Goal: Navigation & Orientation: Find specific page/section

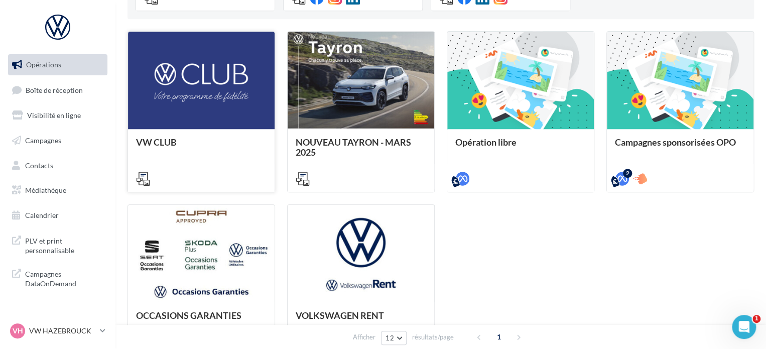
scroll to position [209, 0]
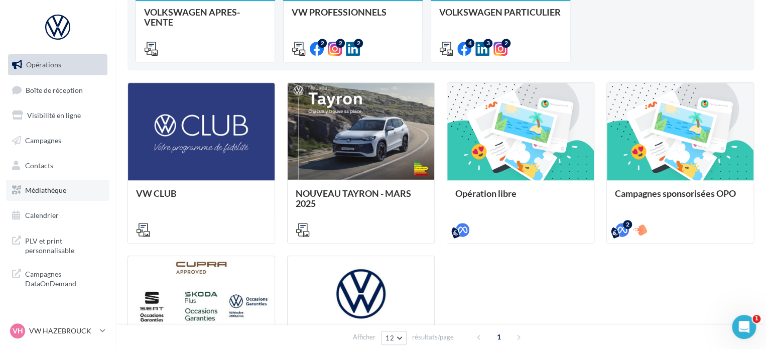
click at [48, 194] on span "Médiathèque" at bounding box center [45, 190] width 41 height 9
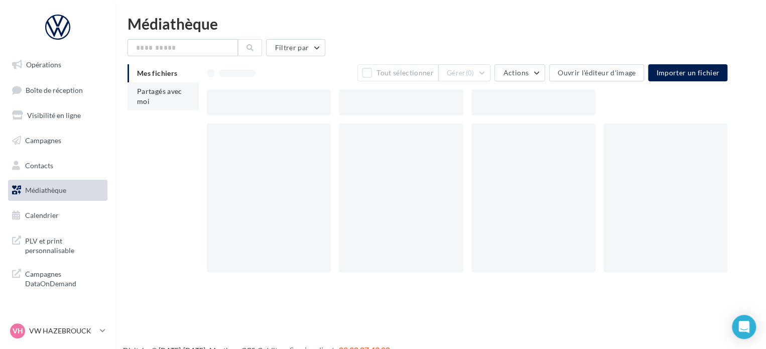
click at [173, 100] on li "Partagés avec moi" at bounding box center [162, 96] width 71 height 28
